Goal: Information Seeking & Learning: Learn about a topic

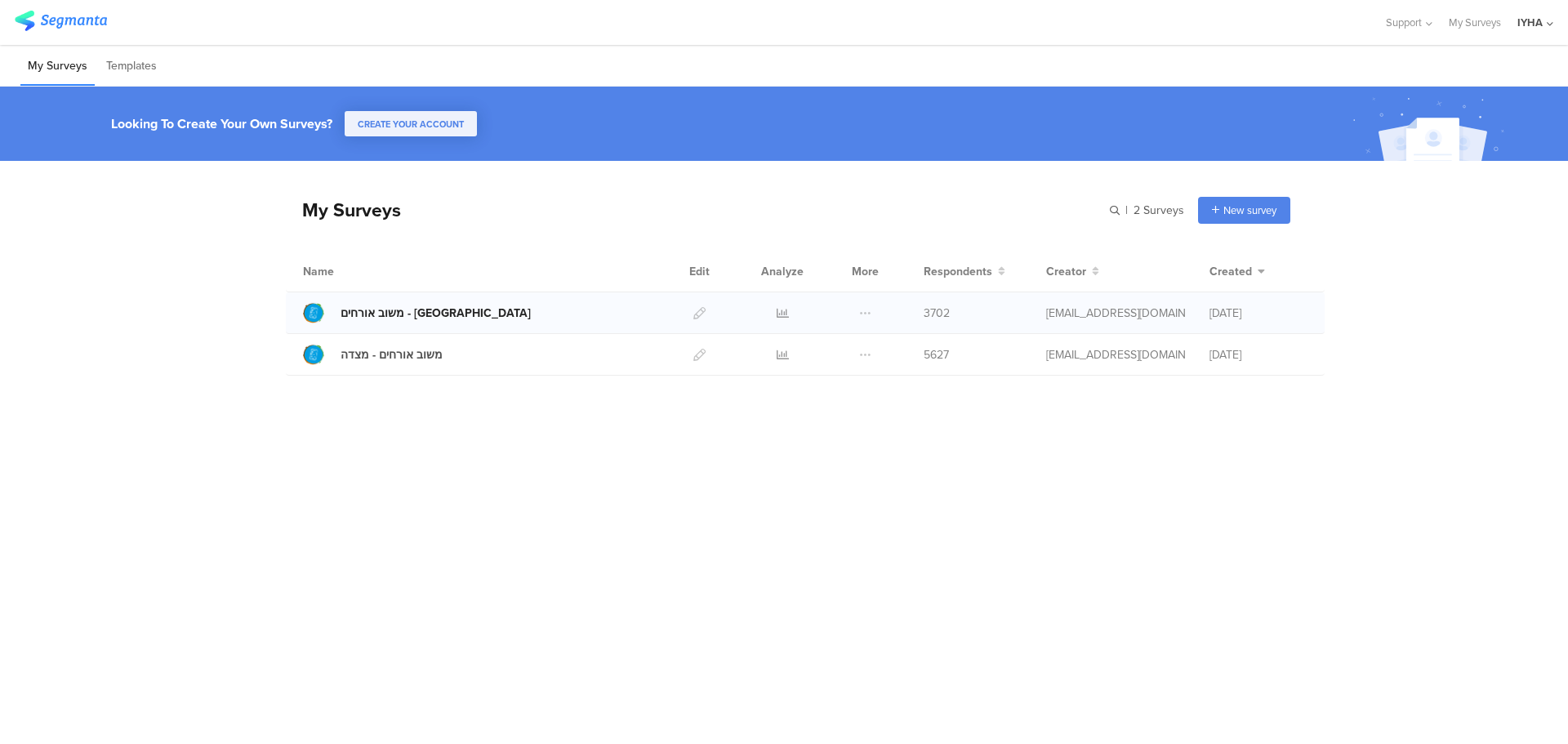
click at [419, 306] on div "משוב אורחים - [GEOGRAPHIC_DATA]" at bounding box center [435, 312] width 191 height 17
click at [783, 307] on icon at bounding box center [783, 313] width 12 height 12
click at [776, 352] on icon at bounding box center [783, 355] width 12 height 12
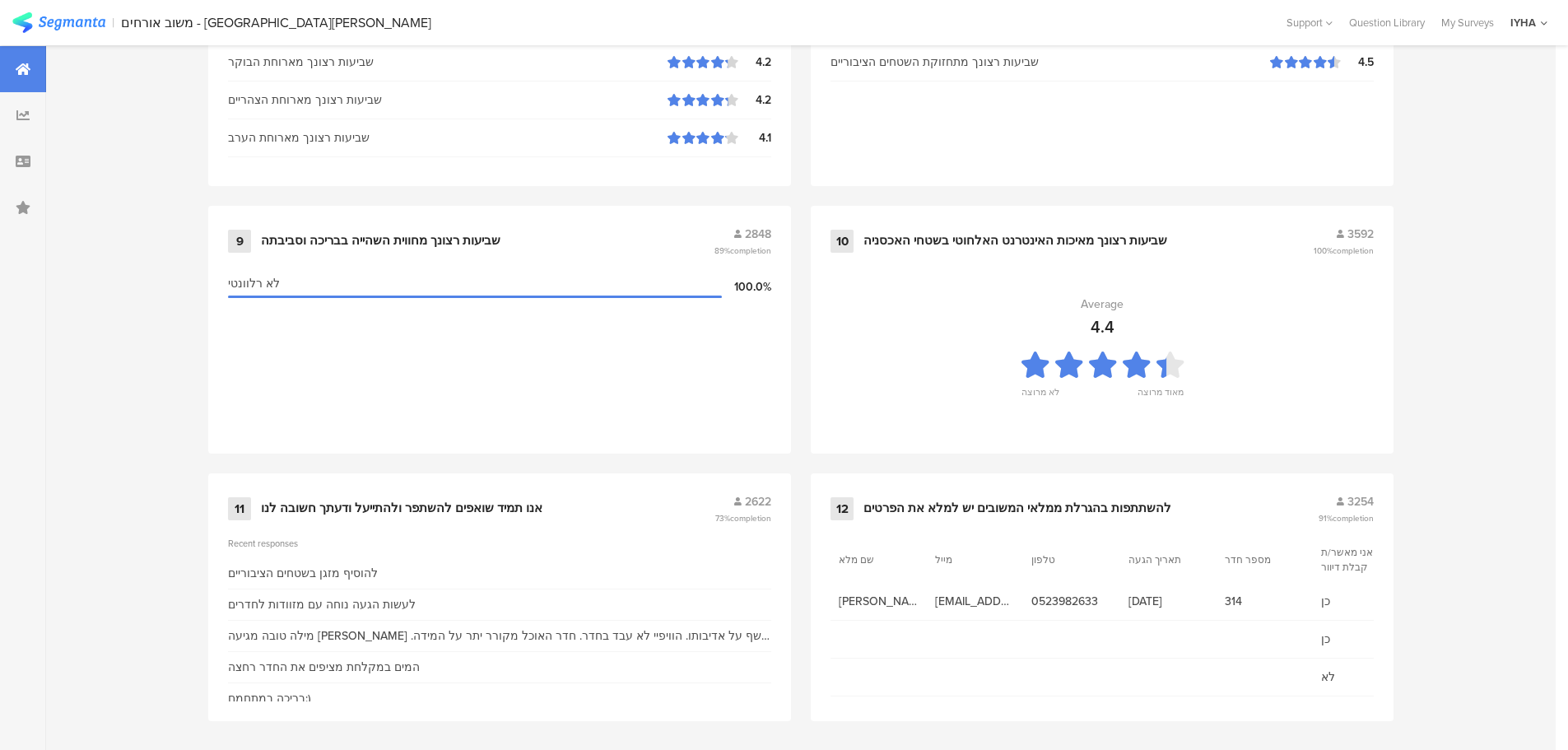
scroll to position [1664, 0]
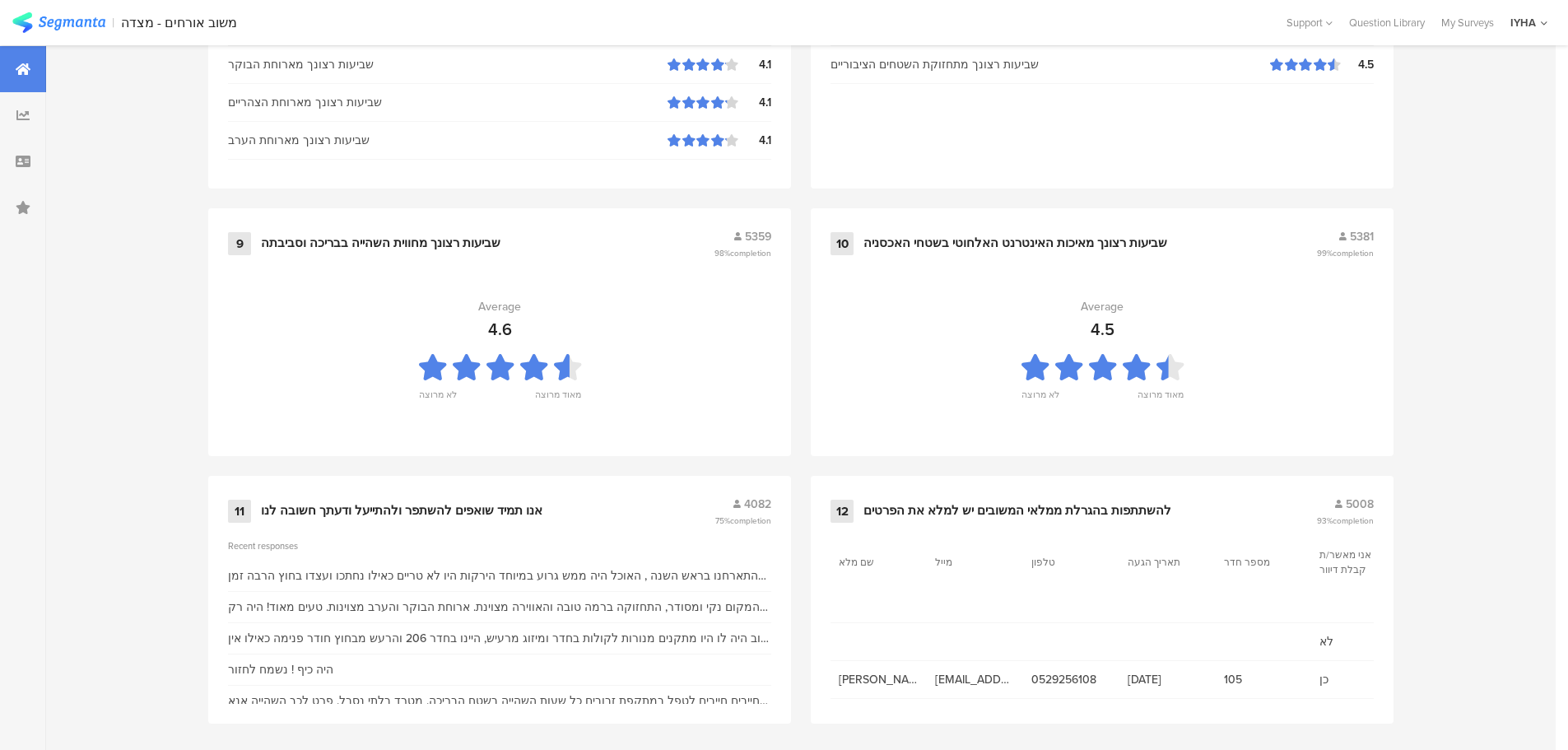
scroll to position [1664, 0]
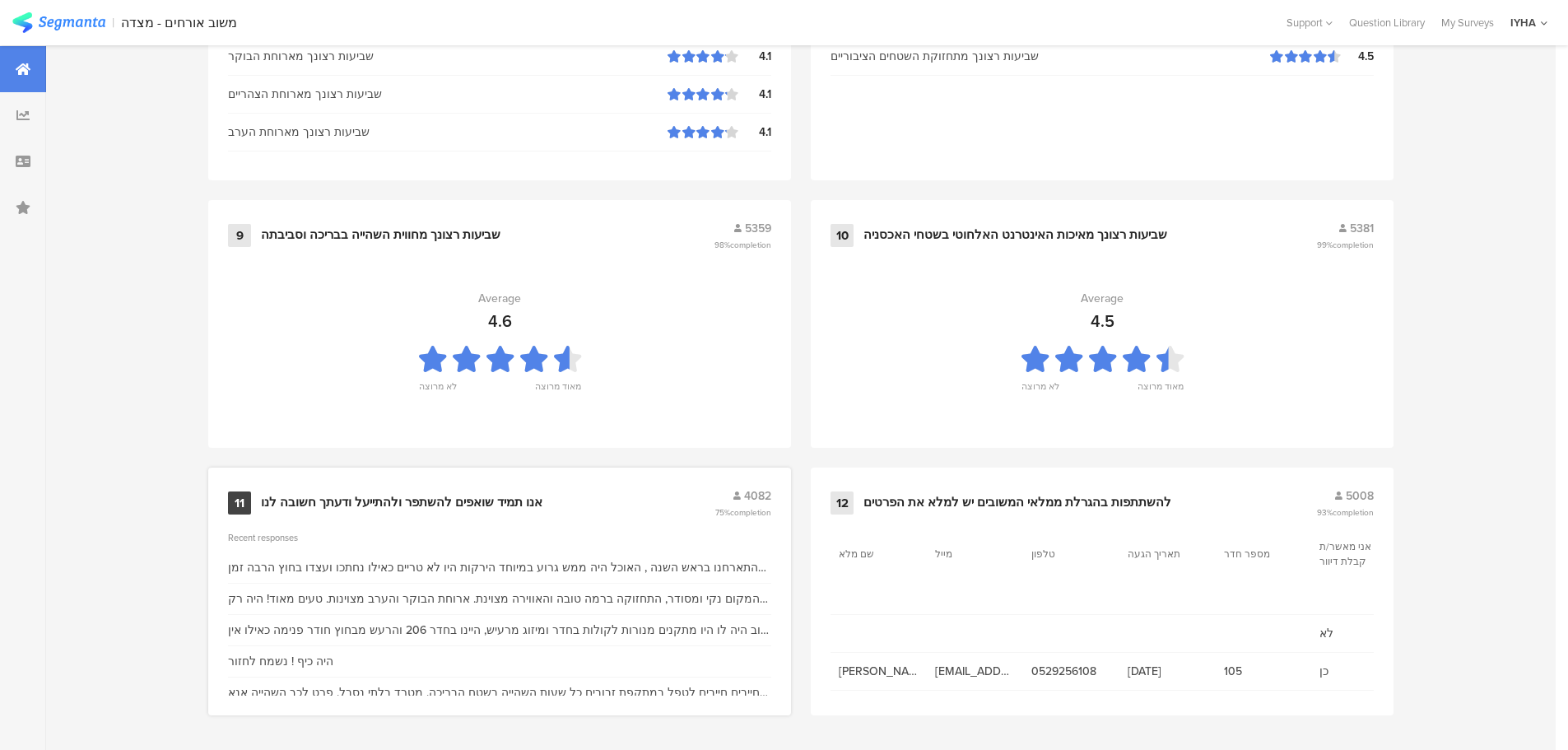
click at [367, 501] on div "אנו תמיד שואפים להשתפר ולהתייעל ודעתך חשובה לנו" at bounding box center [402, 502] width 282 height 16
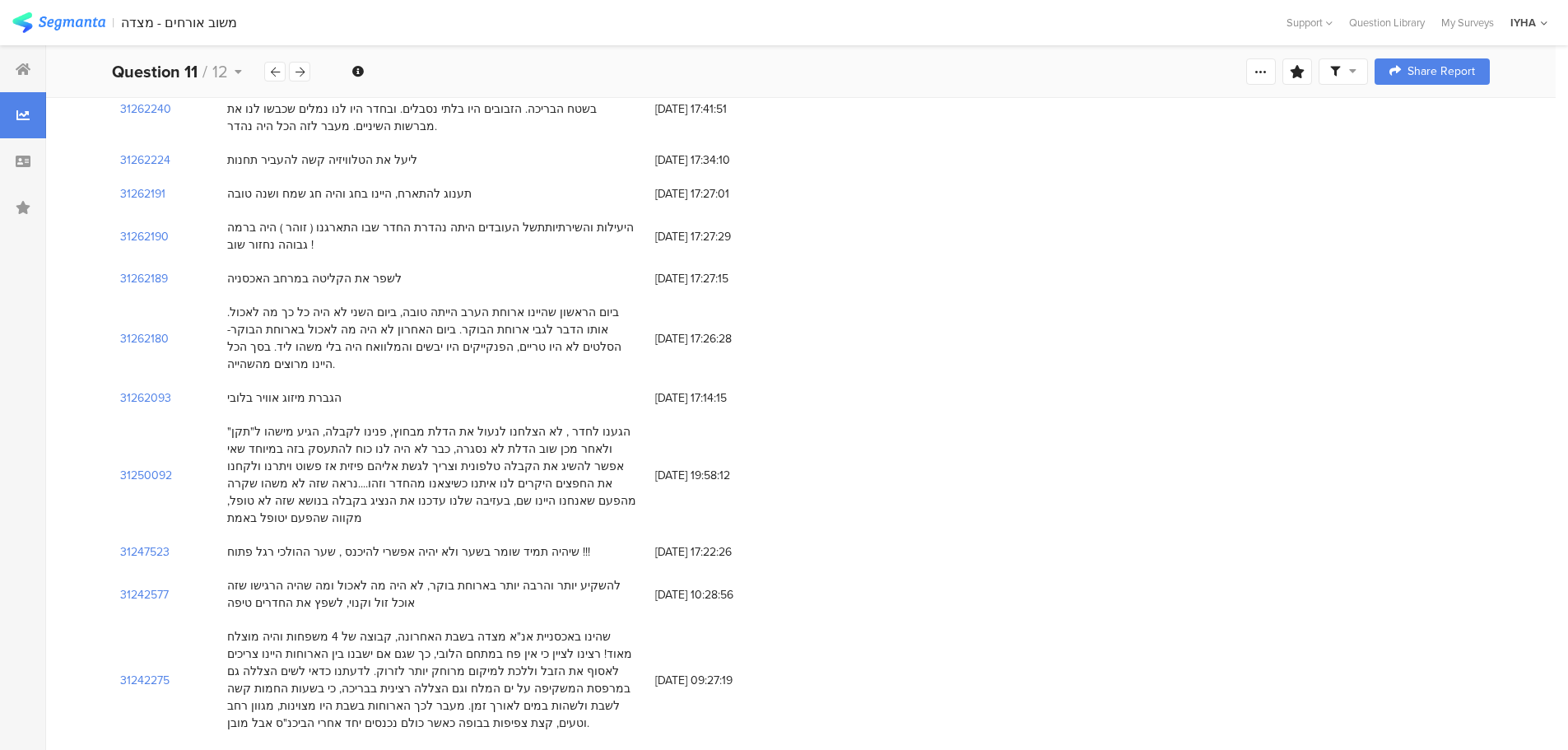
scroll to position [2016, 0]
